Goal: Find specific page/section: Find specific page/section

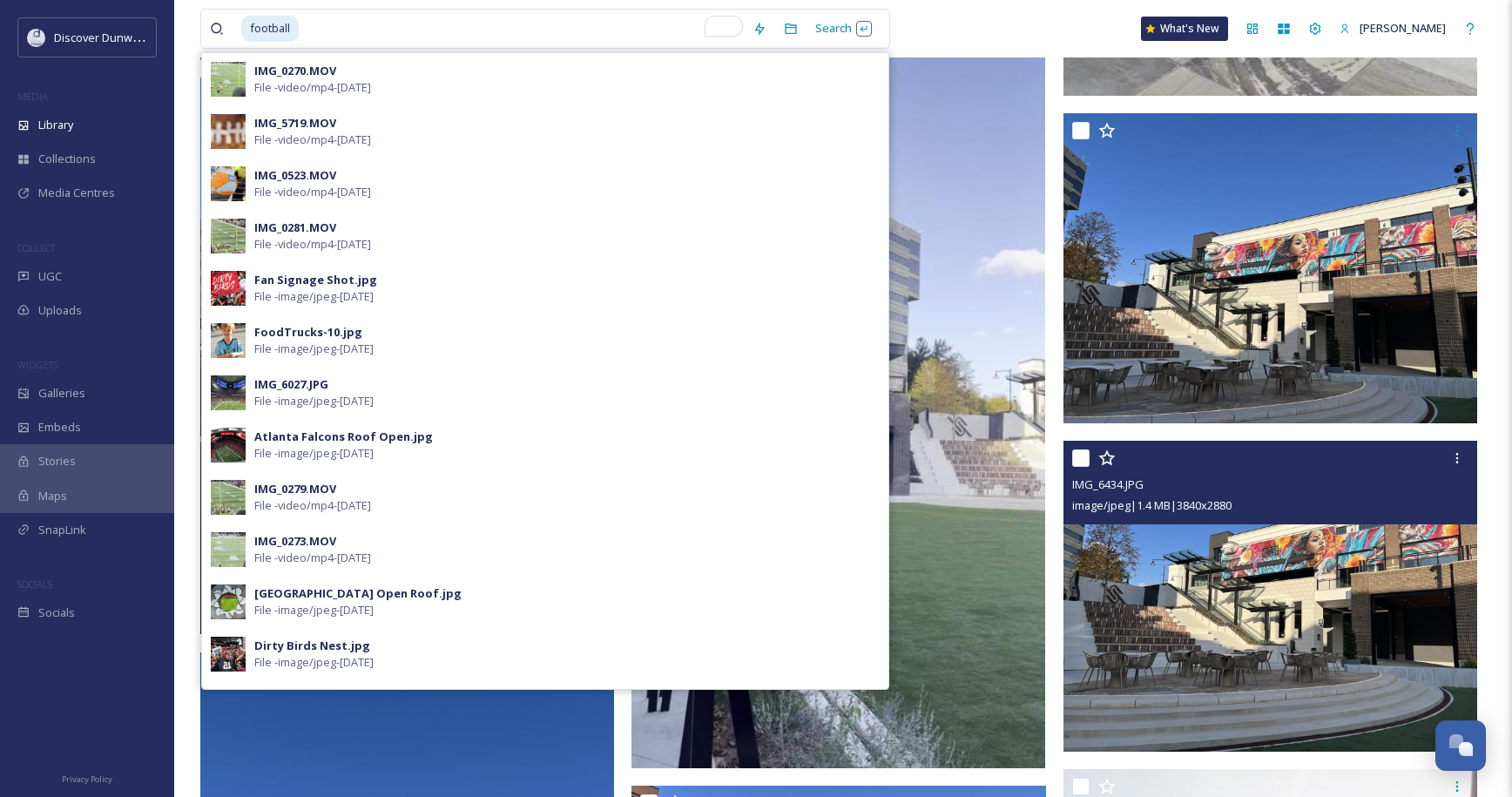
scroll to position [7051, 0]
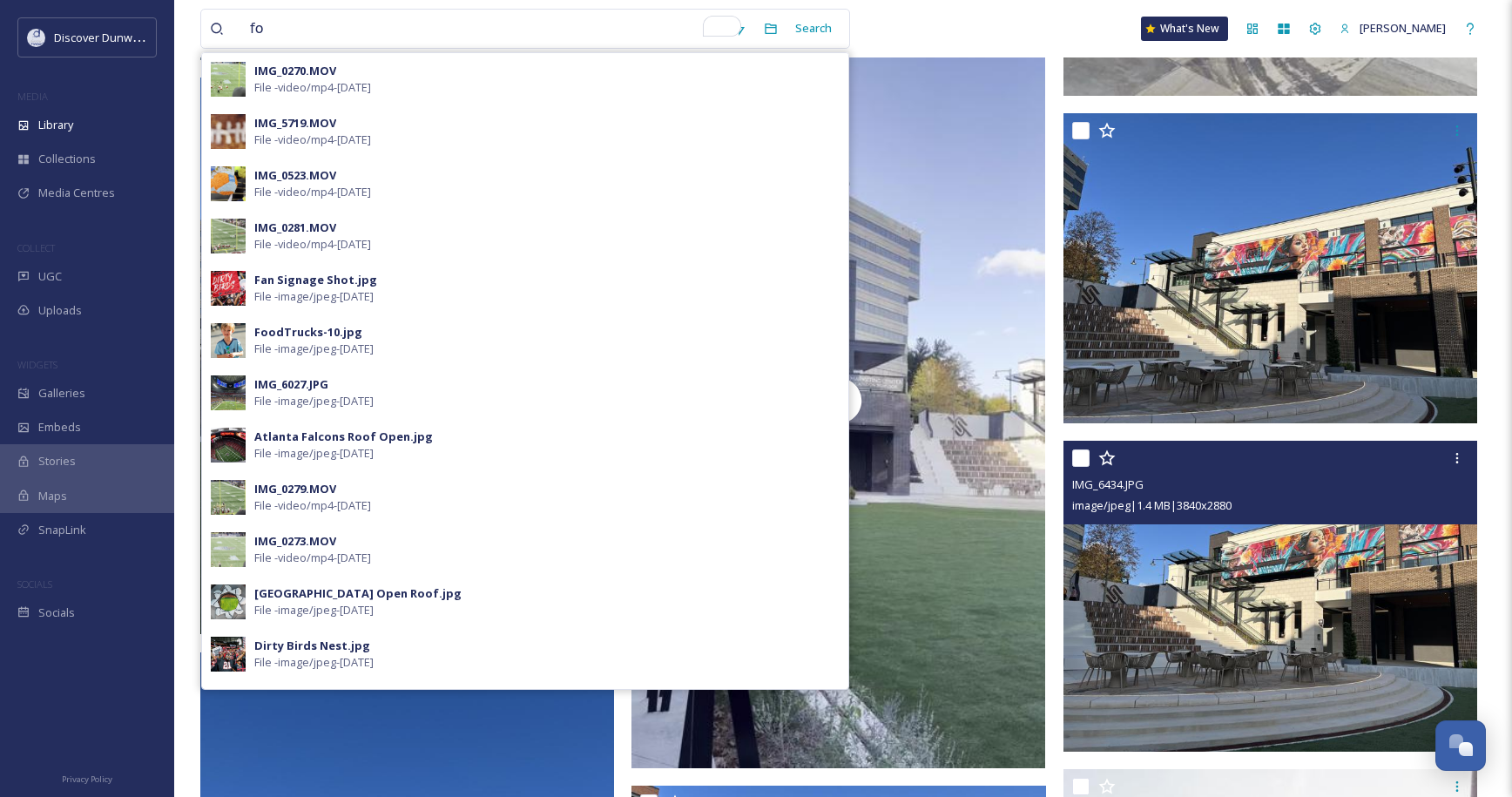
type input "f"
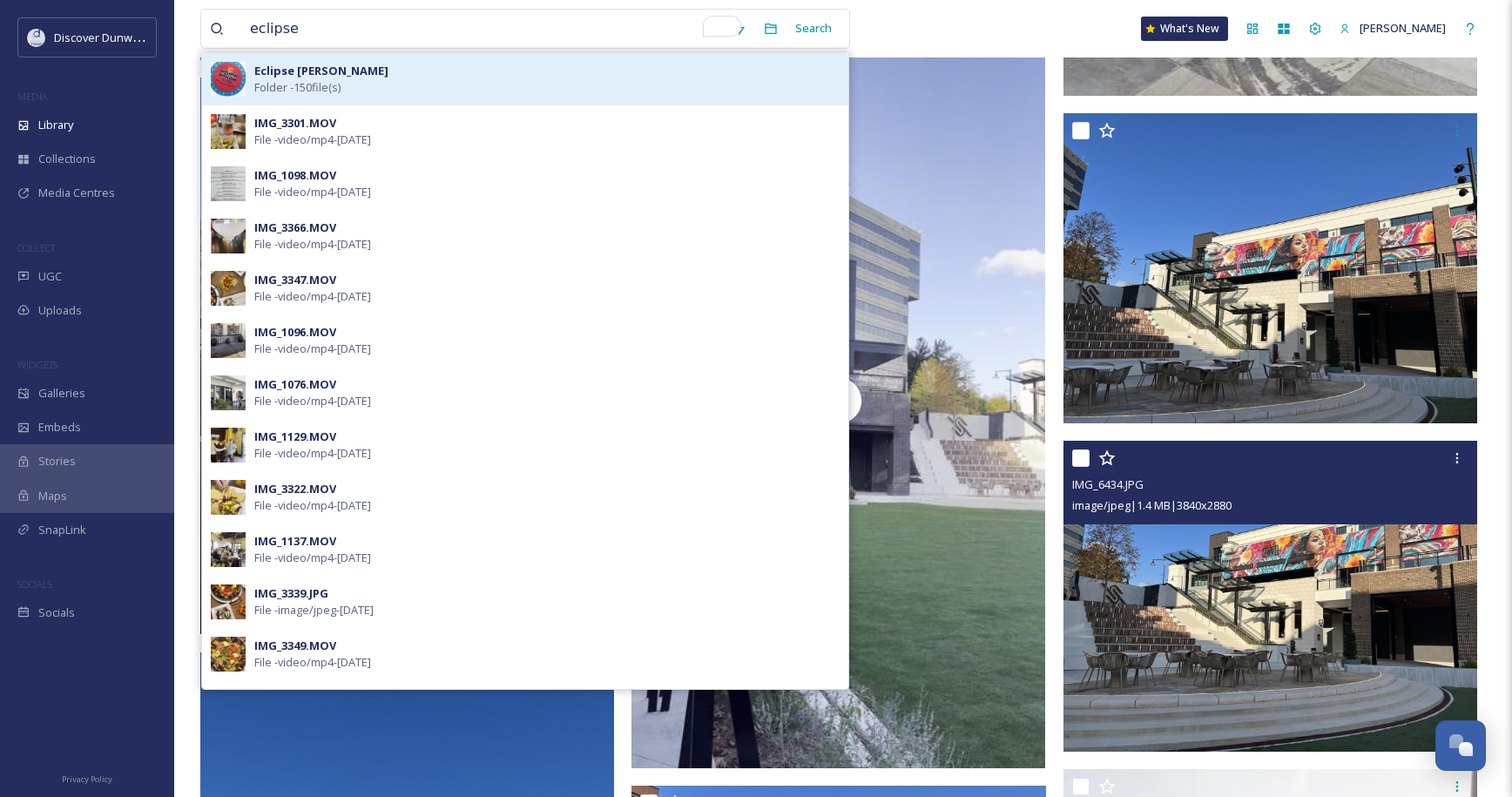
click at [509, 79] on div "Eclipse [PERSON_NAME] - 150 file(s)" at bounding box center [546, 78] width 585 height 33
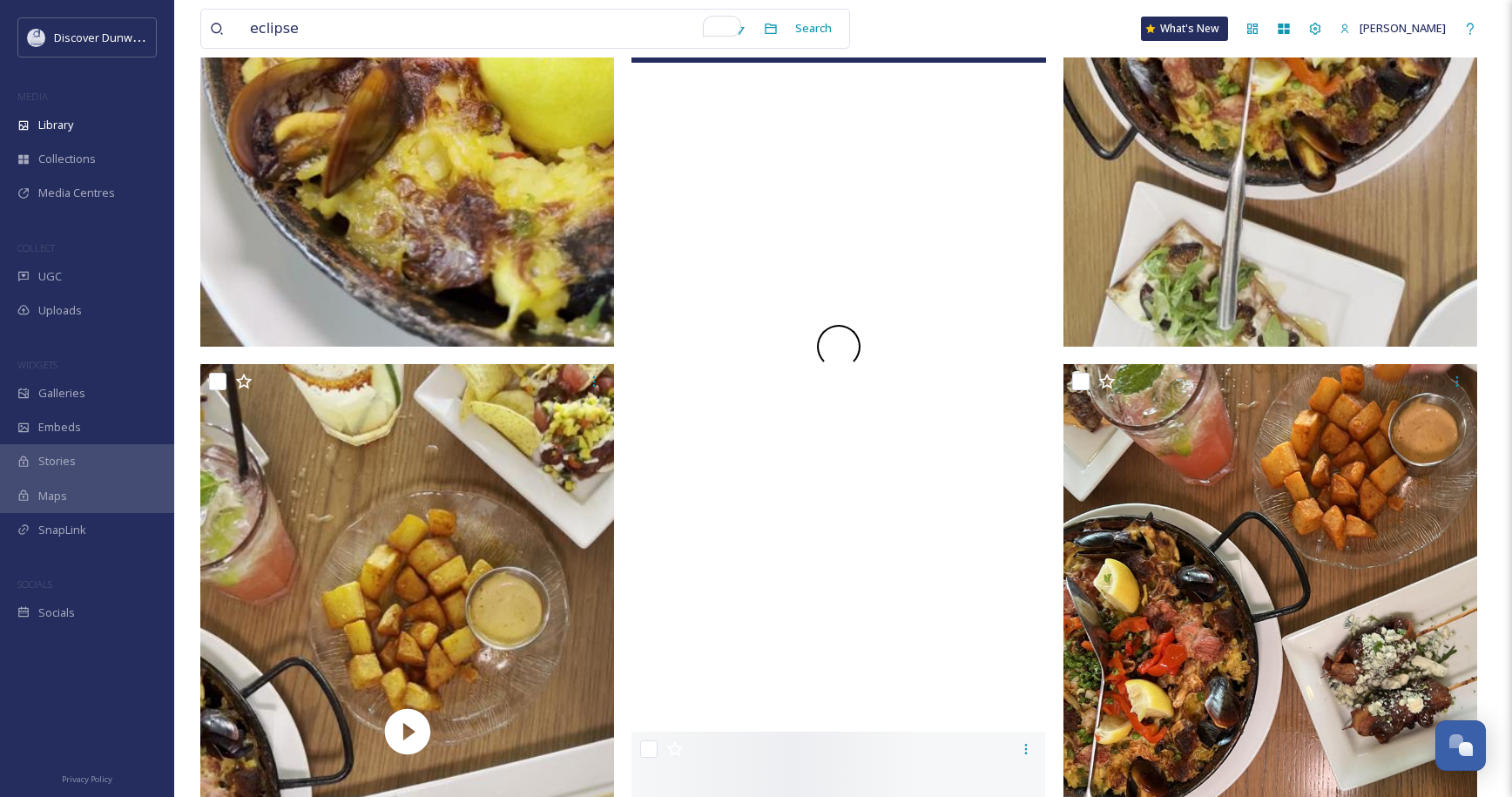
scroll to position [4962, 0]
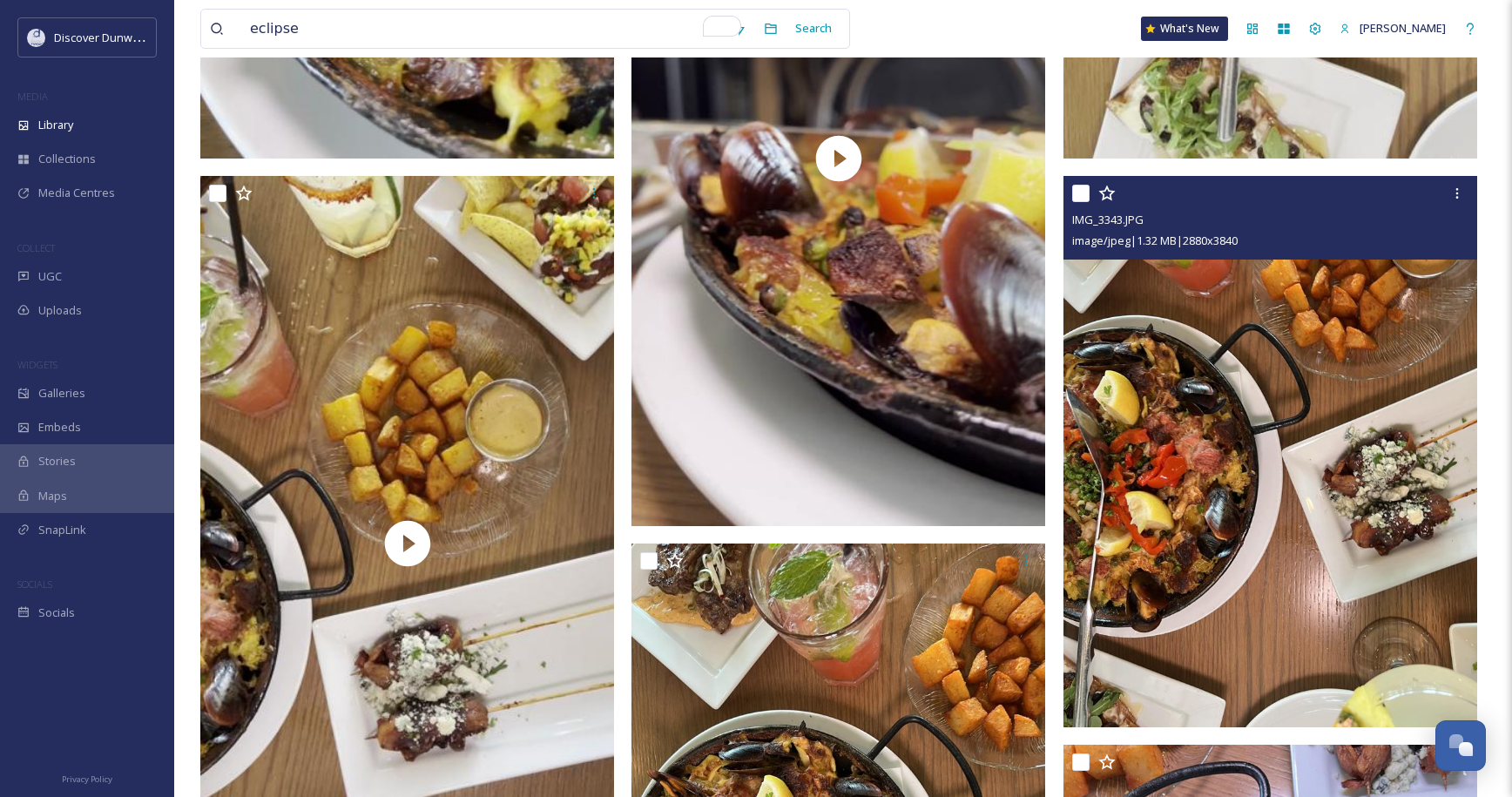
click at [1162, 461] on img at bounding box center [1269, 451] width 413 height 551
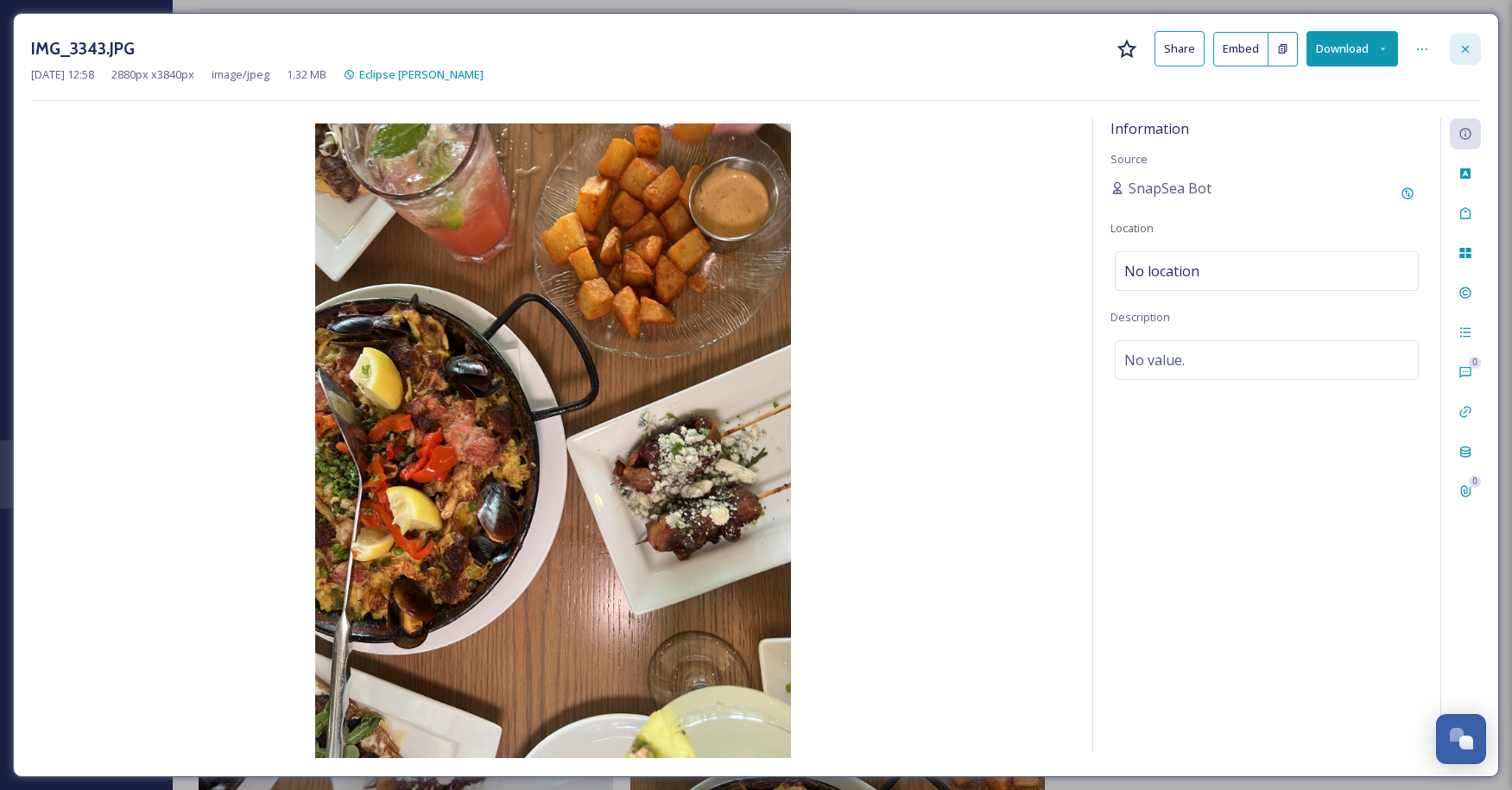
click at [1456, 47] on div at bounding box center [1465, 49] width 31 height 31
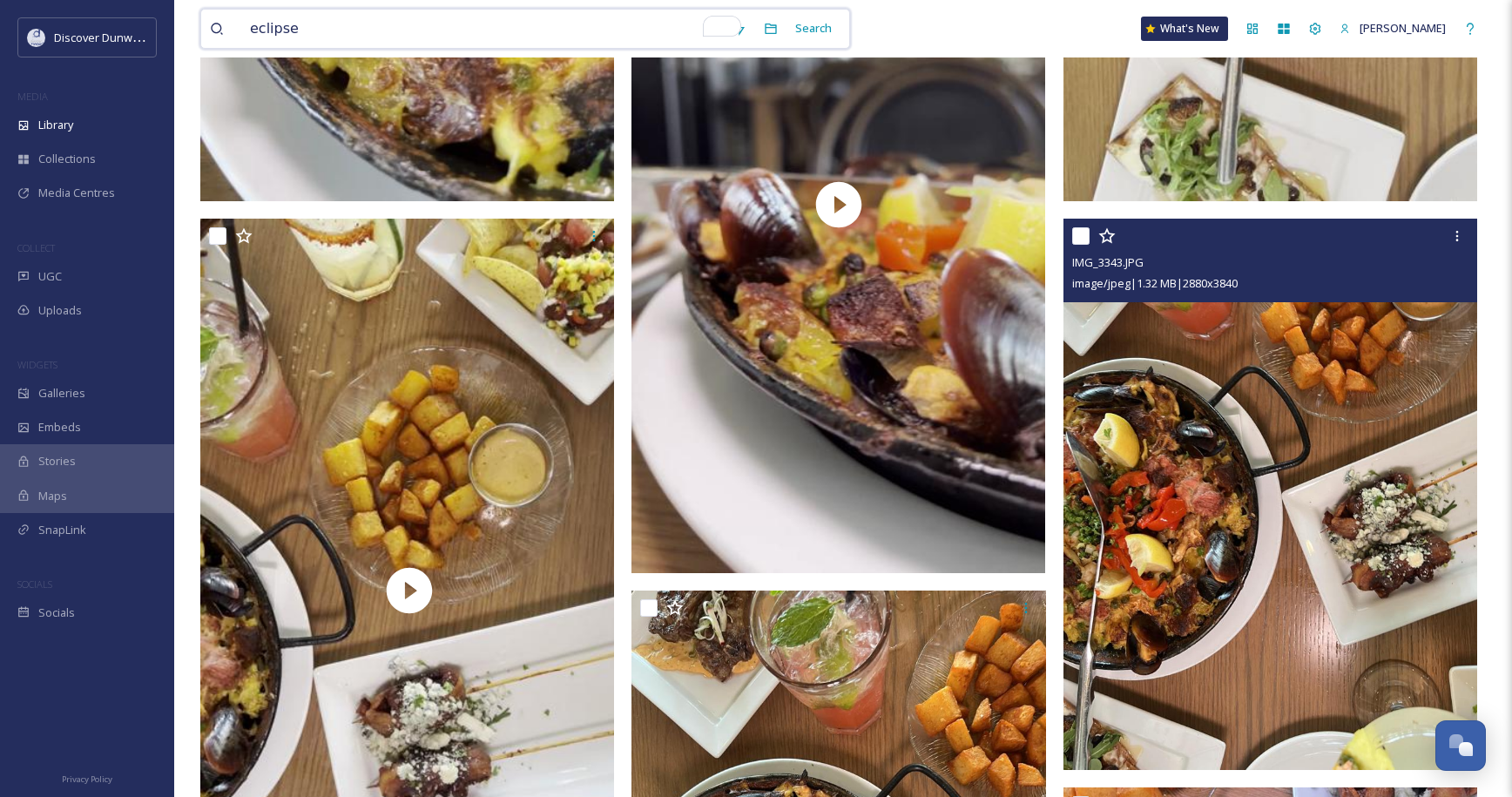
click at [440, 10] on input "eclipse" at bounding box center [482, 29] width 483 height 39
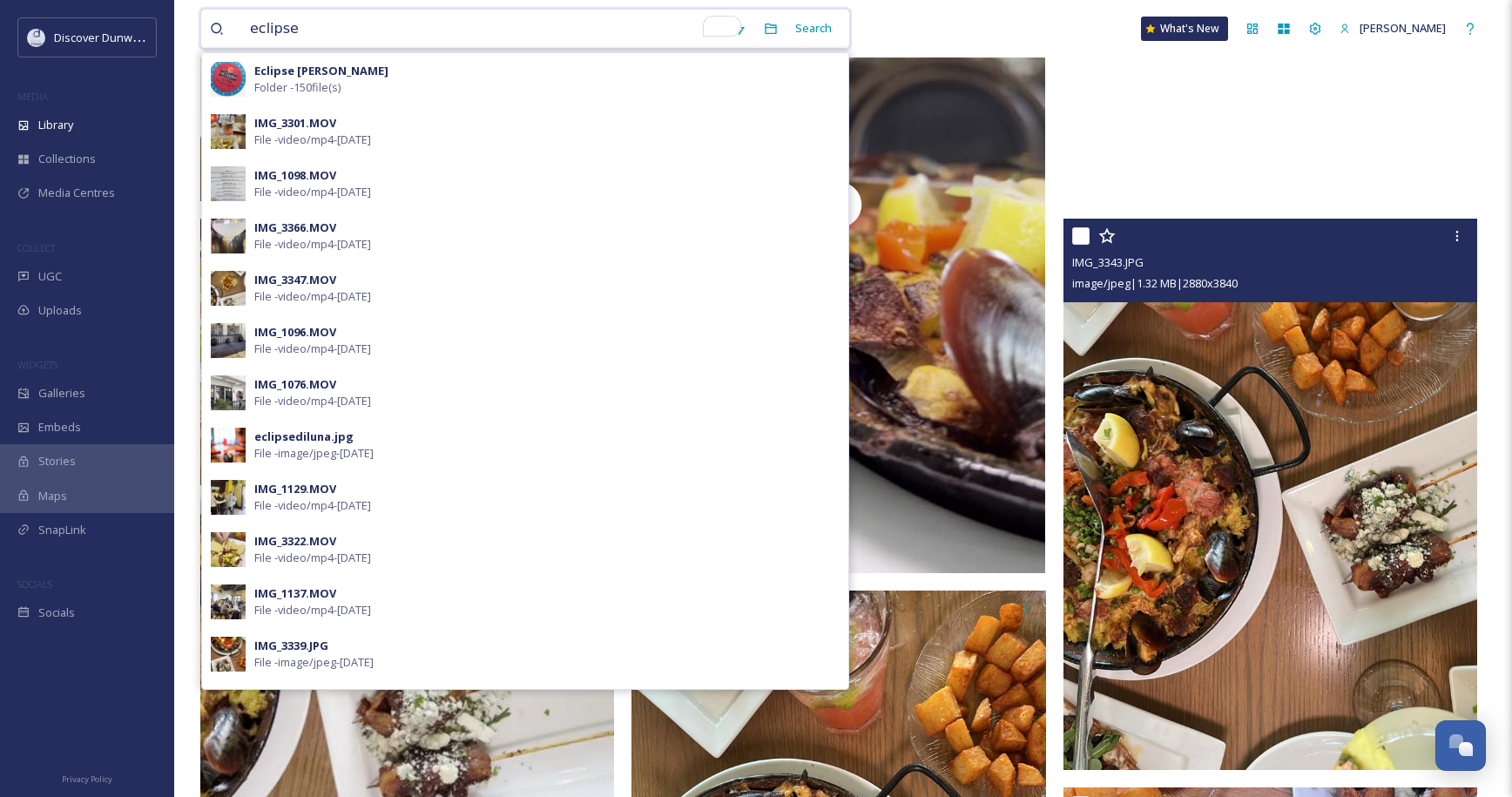
type input "eclipse"
